Goal: Transaction & Acquisition: Purchase product/service

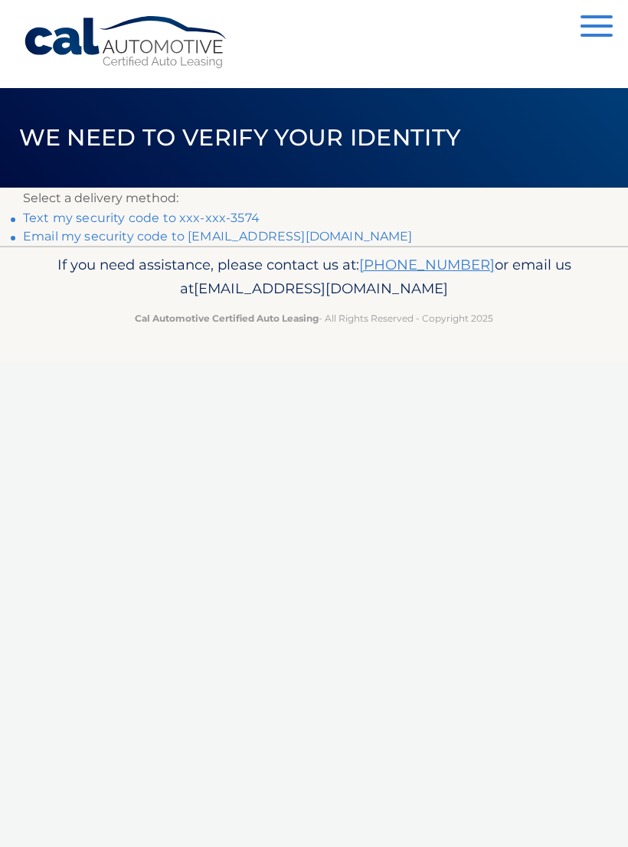
click at [306, 240] on link "Email my security code to [EMAIL_ADDRESS][DOMAIN_NAME]" at bounding box center [218, 236] width 390 height 15
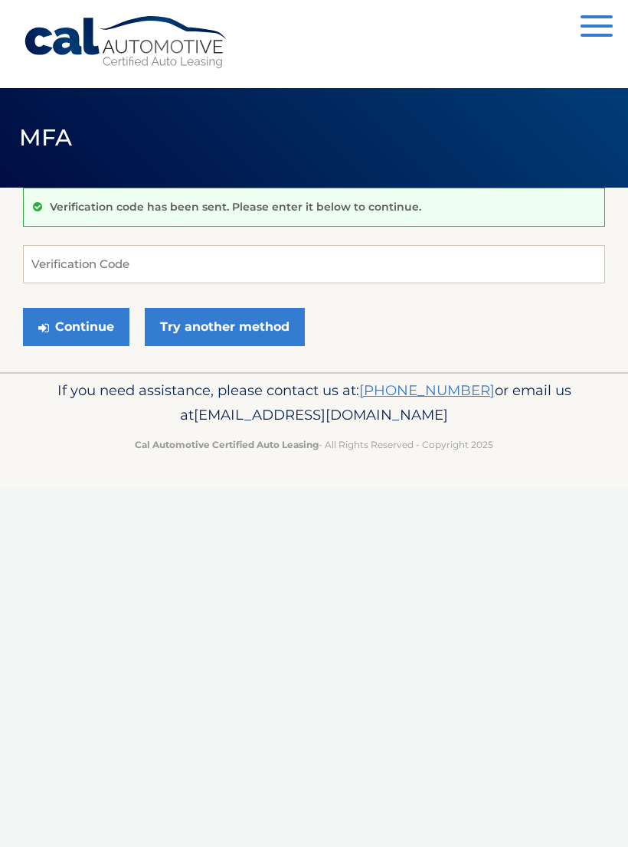
click at [299, 239] on div "Verification code has been sent. Please enter it below to continue. Verificatio…" at bounding box center [314, 280] width 582 height 185
click at [74, 253] on input "Verification Code" at bounding box center [314, 264] width 582 height 38
type input "331516"
click at [71, 330] on button "Continue" at bounding box center [76, 327] width 106 height 38
click at [98, 260] on input "331516" at bounding box center [314, 264] width 582 height 38
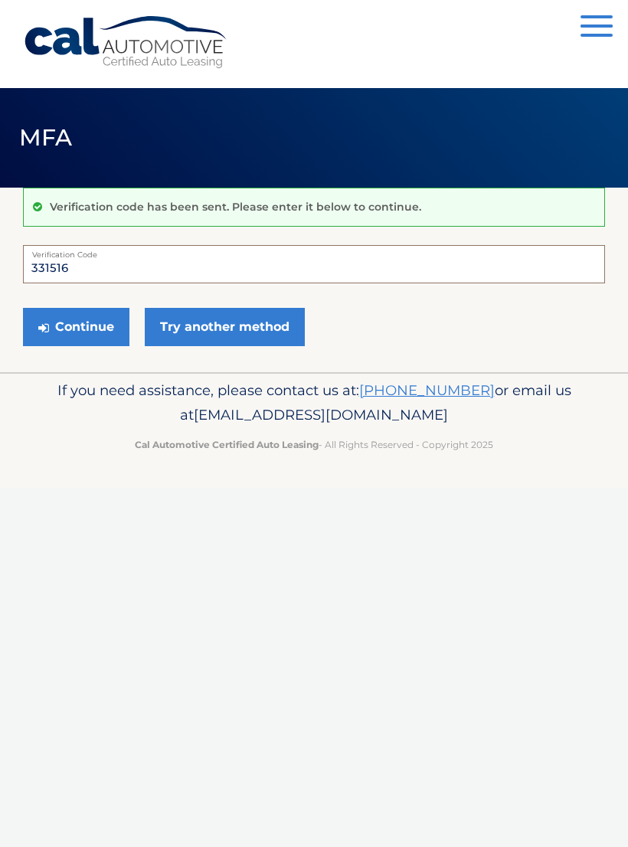
type input "331516"
click at [77, 323] on button "Continue" at bounding box center [76, 327] width 106 height 38
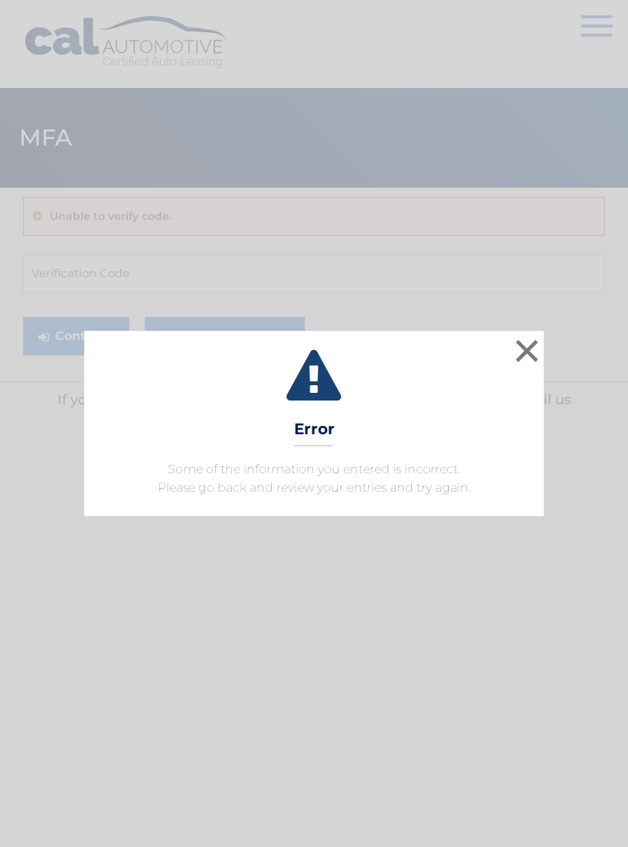
click at [528, 359] on button "×" at bounding box center [526, 350] width 31 height 31
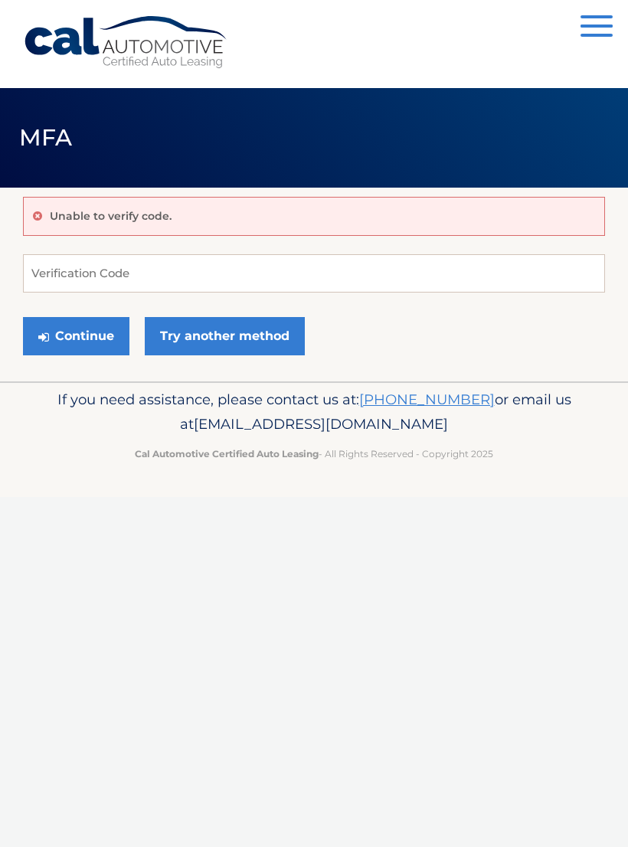
click at [603, 35] on span "button" at bounding box center [596, 35] width 32 height 3
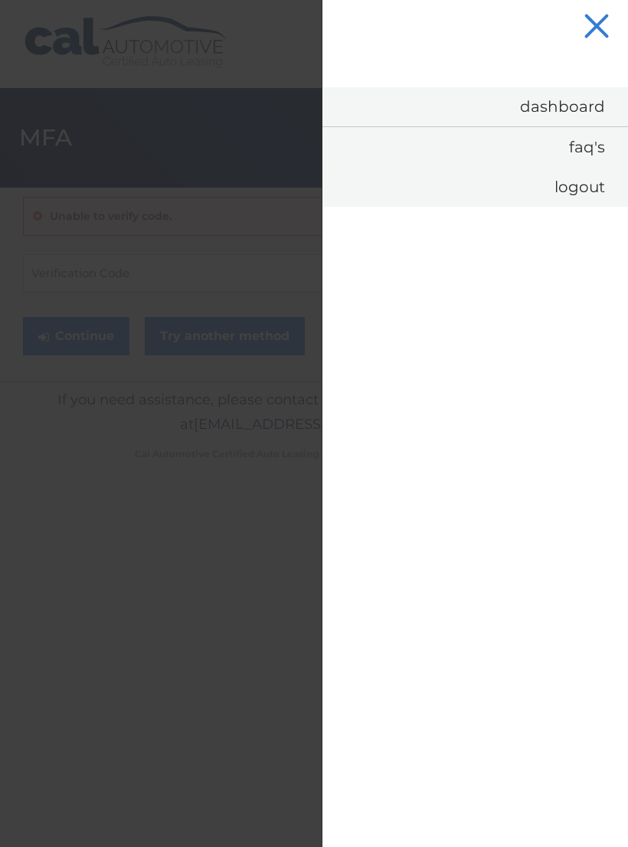
click at [596, 33] on button "Menu" at bounding box center [596, 27] width 32 height 25
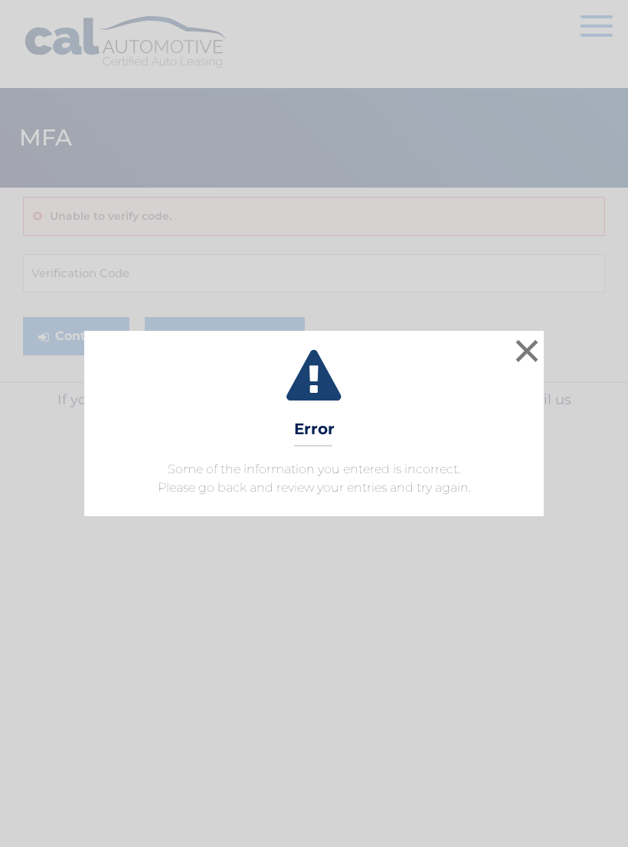
click at [533, 354] on button "×" at bounding box center [526, 350] width 31 height 31
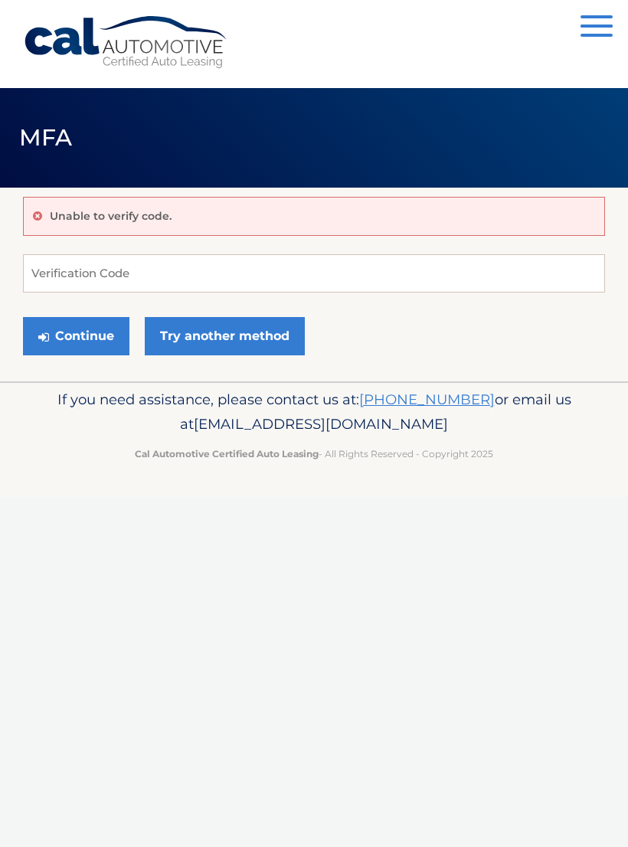
click at [87, 339] on button "Continue" at bounding box center [76, 336] width 106 height 38
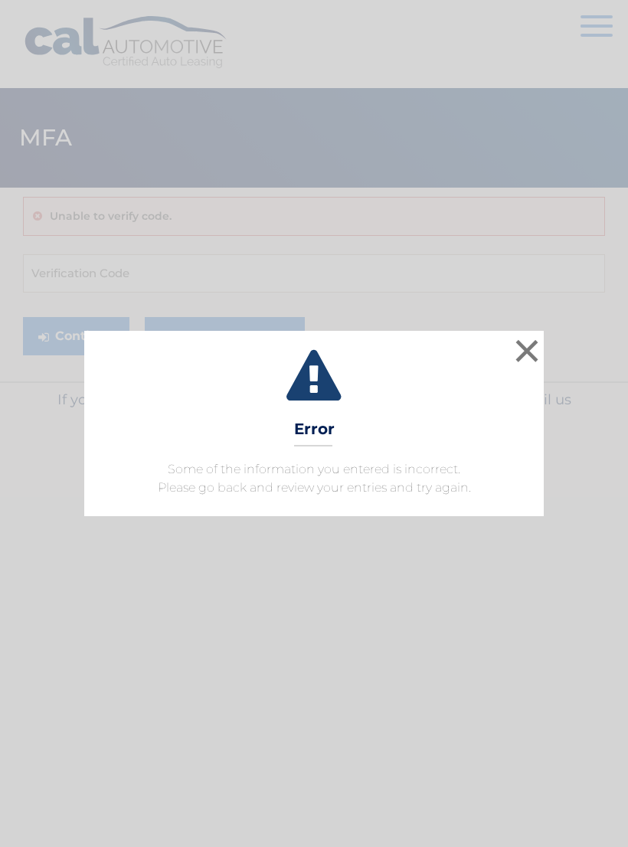
click at [528, 355] on button "×" at bounding box center [526, 350] width 31 height 31
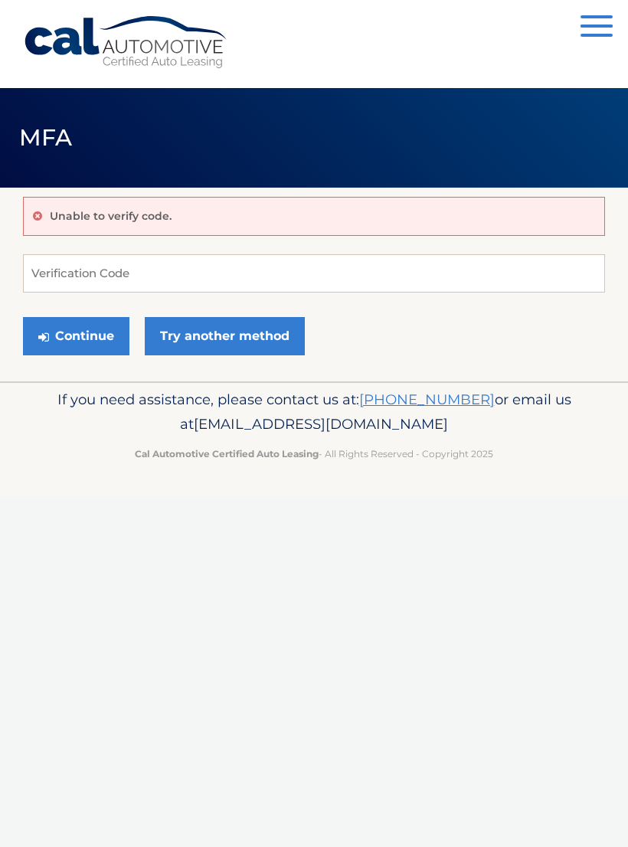
click at [231, 341] on link "Try another method" at bounding box center [225, 336] width 160 height 38
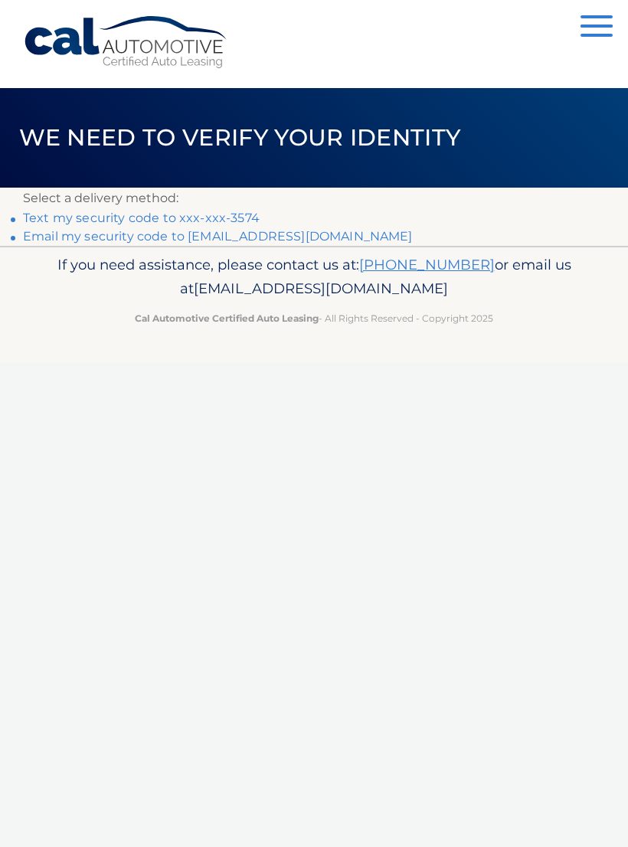
click at [603, 40] on button "Menu" at bounding box center [596, 27] width 32 height 25
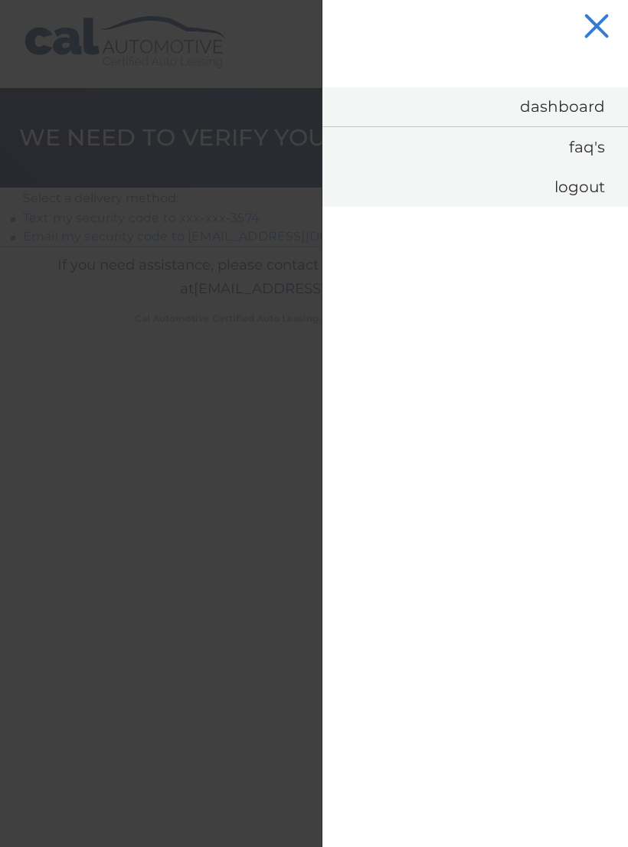
click at [599, 18] on button "Menu" at bounding box center [596, 27] width 32 height 25
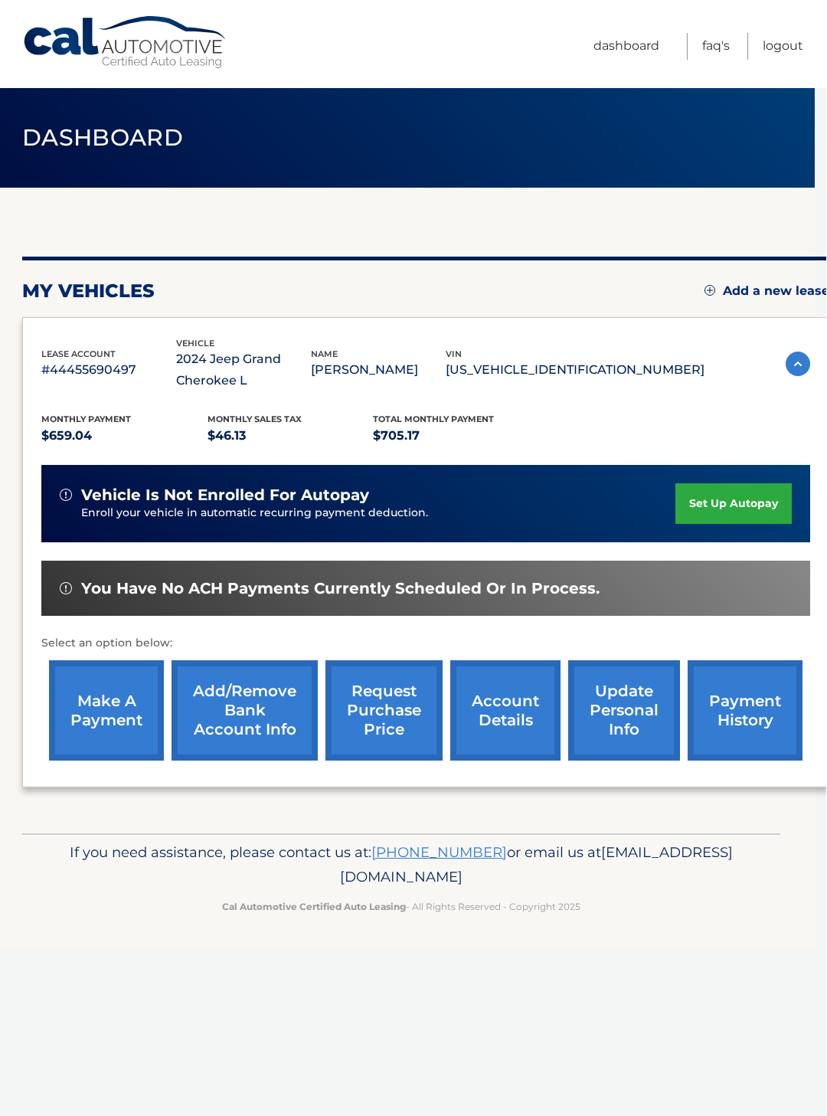
scroll to position [0, 4]
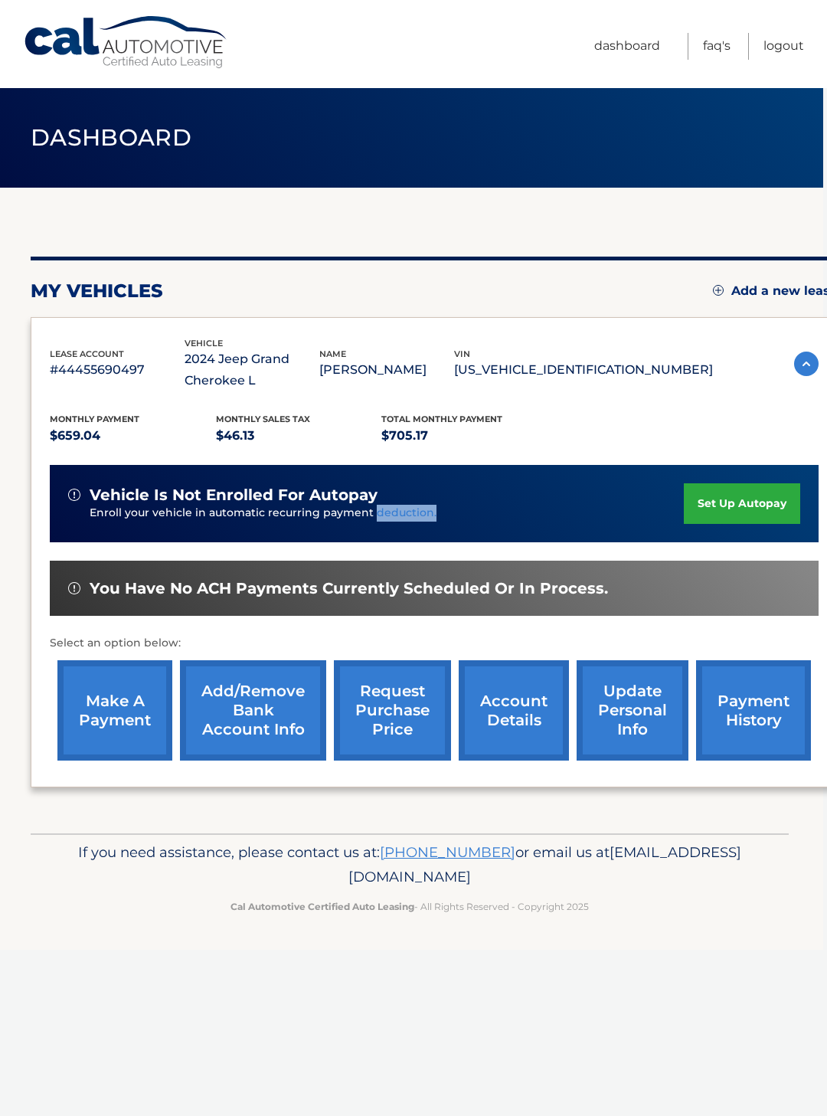
click at [133, 707] on link "make a payment" at bounding box center [114, 710] width 115 height 100
click at [116, 702] on link "make a payment" at bounding box center [114, 710] width 115 height 100
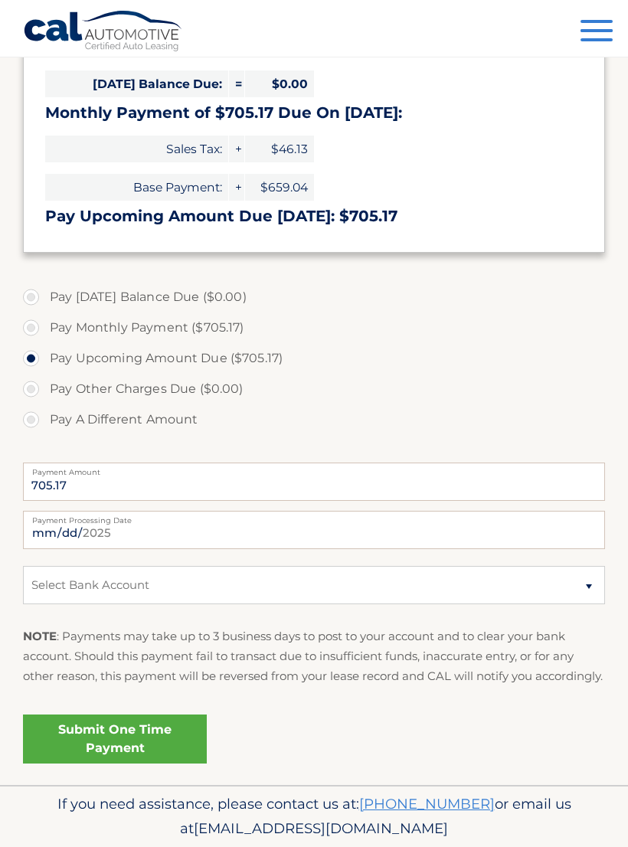
scroll to position [247, 0]
click at [586, 587] on select "Select Bank Account Checking [PERSON_NAME] FARGO BANK *****0865 Checking [PERSO…" at bounding box center [314, 586] width 582 height 38
select select "ZjljODQ3ZTEtMGU0NS00MzE0LTliZGItM2Q0MjhjYWI3NGUw"
click at [168, 763] on link "Submit One Time Payment" at bounding box center [115, 738] width 184 height 49
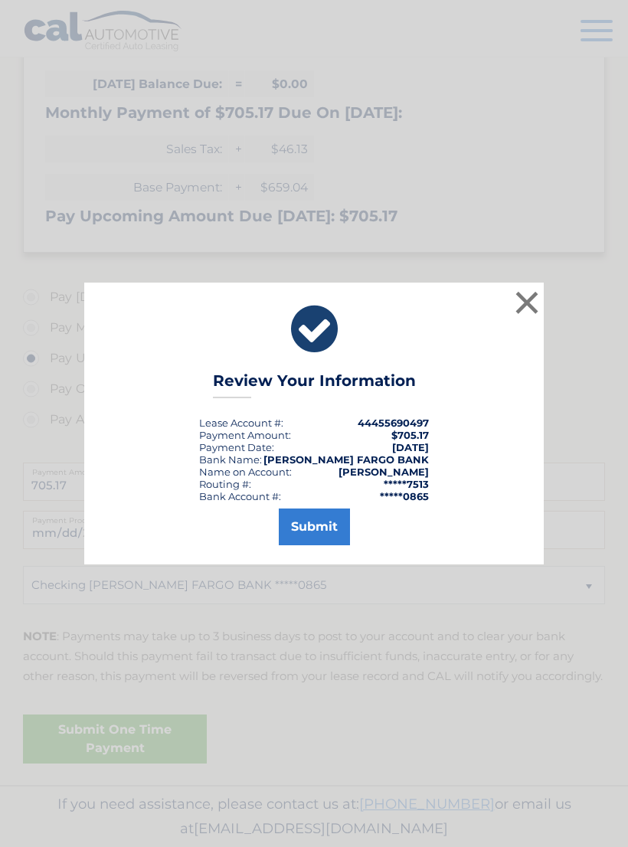
click at [319, 532] on button "Submit" at bounding box center [314, 526] width 71 height 37
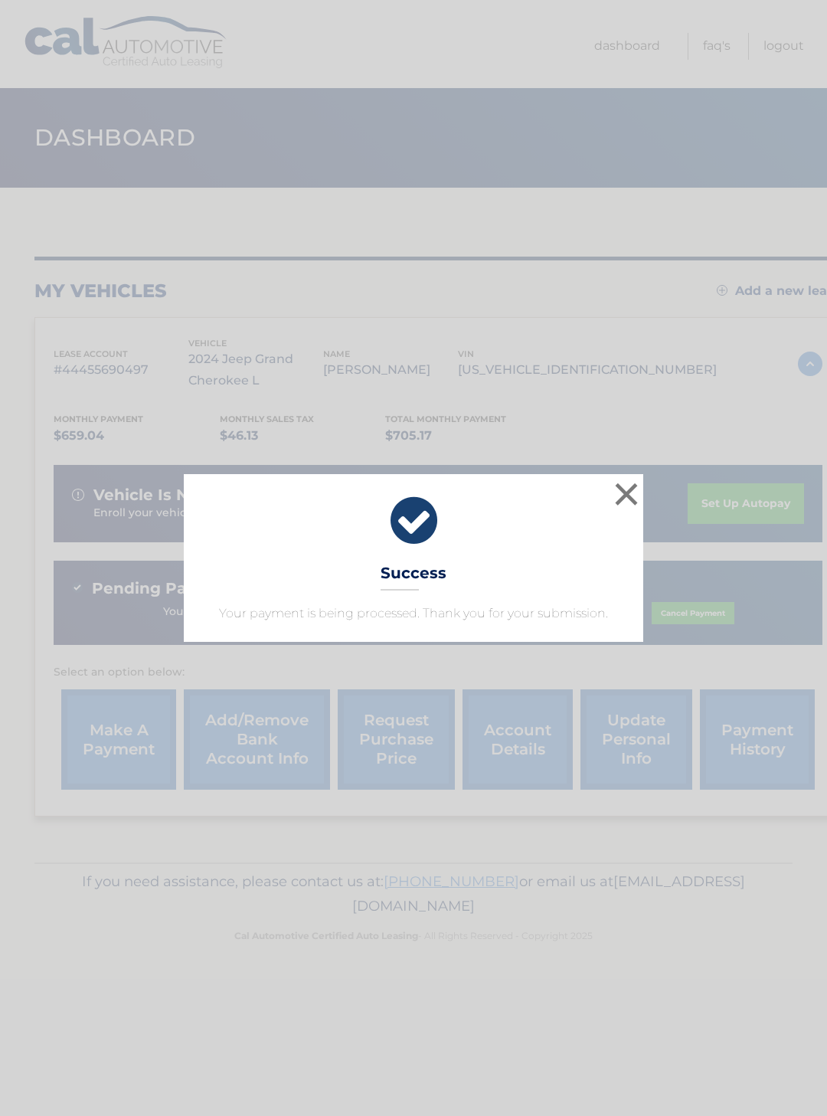
click at [624, 505] on button "×" at bounding box center [626, 494] width 31 height 31
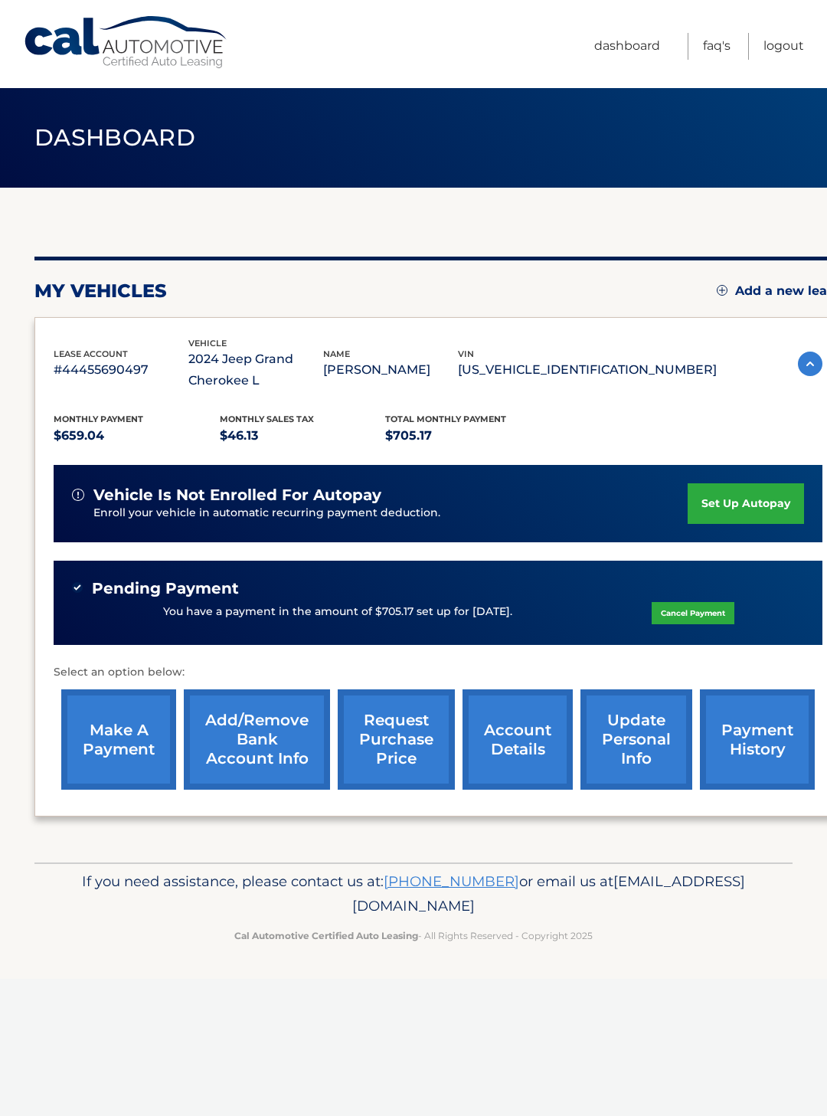
click at [786, 58] on link "Logout" at bounding box center [783, 46] width 41 height 27
